Goal: Task Accomplishment & Management: Manage account settings

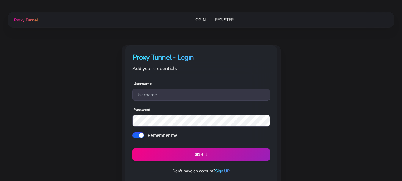
click at [201, 16] on link "Login" at bounding box center [200, 19] width 12 height 11
drag, startPoint x: 132, startPoint y: 58, endPoint x: 166, endPoint y: 59, distance: 34.5
click at [170, 57] on div "Proxy Tunnel - Login Add your credentials" at bounding box center [201, 58] width 152 height 27
copy h4 "Proxy Tunne"
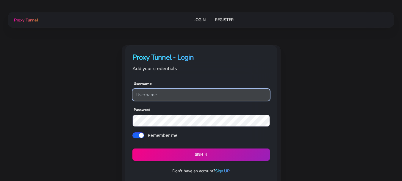
click at [169, 94] on input "text" at bounding box center [201, 95] width 138 height 12
type input "[EMAIL_ADDRESS][DOMAIN_NAME]"
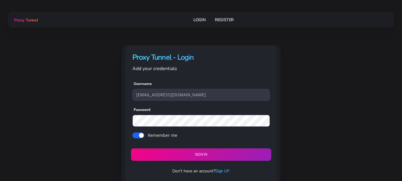
click at [205, 152] on button "Sign in" at bounding box center [201, 154] width 140 height 13
